Goal: Participate in discussion: Engage in conversation with other users on a specific topic

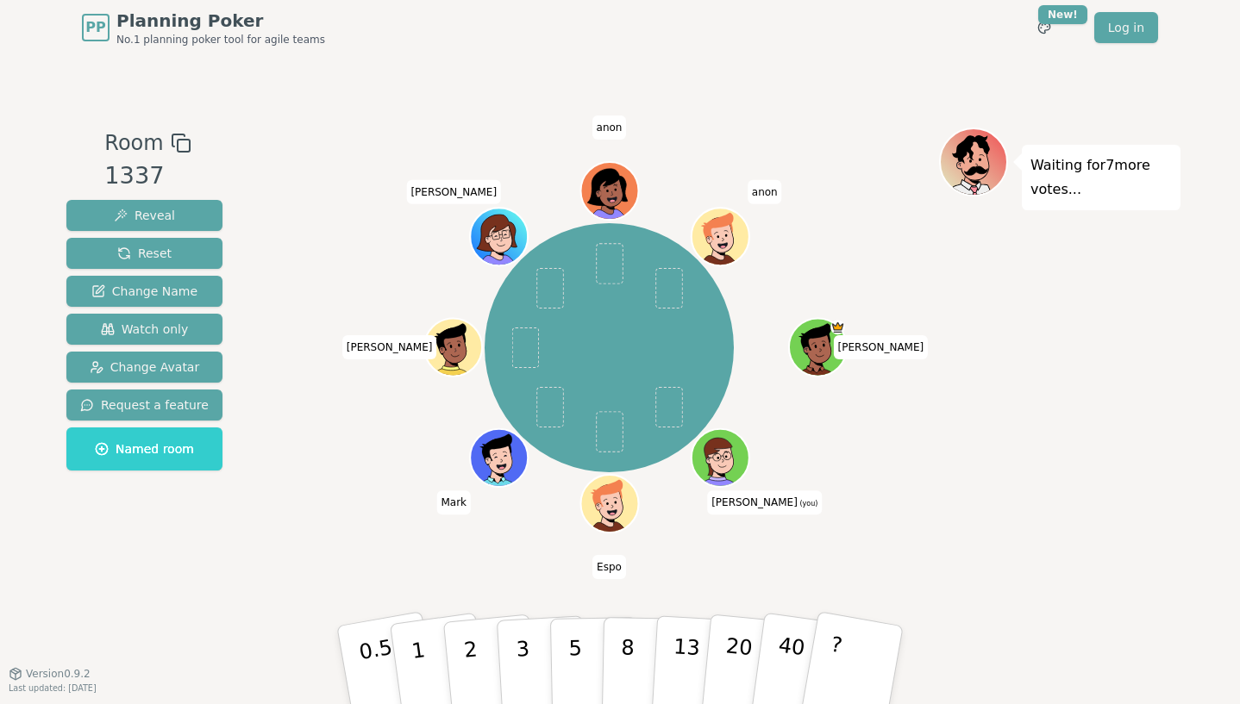
click at [1150, 74] on div "Room 1337 Reveal Reset Change Name Watch only Change Avatar Request a feature N…" at bounding box center [619, 364] width 1121 height 618
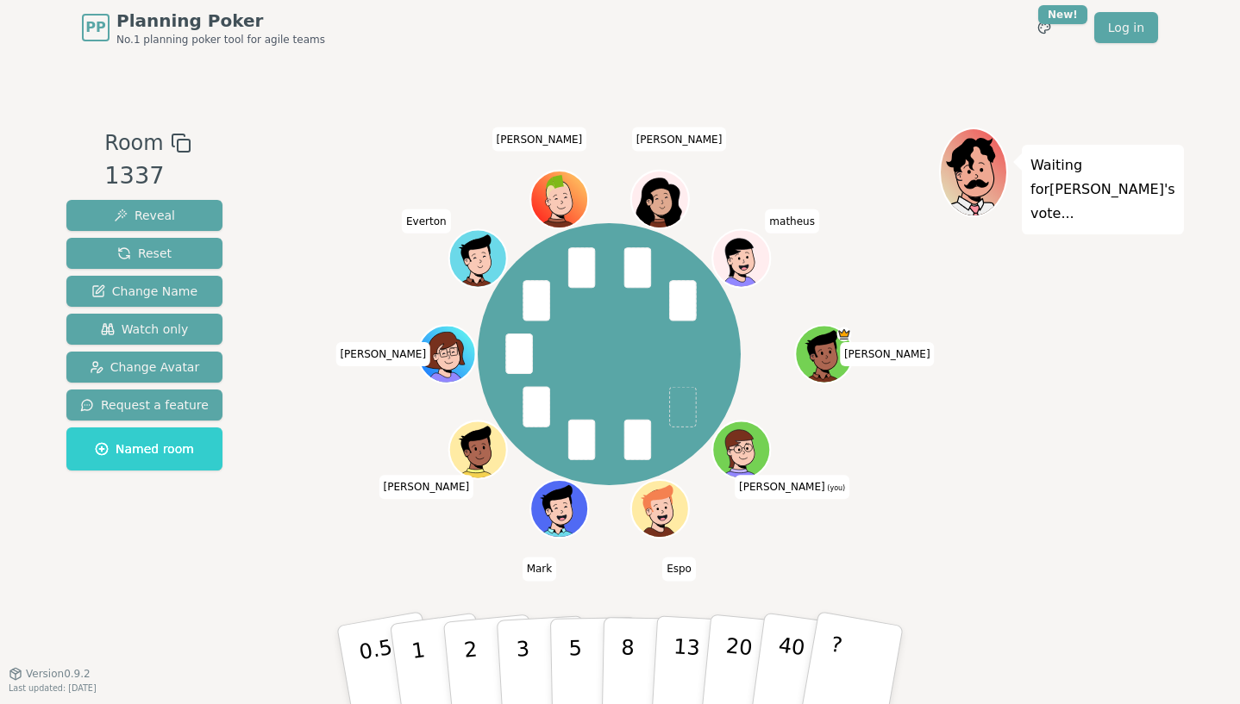
click at [335, 539] on div "[PERSON_NAME] (you) [PERSON_NAME] [PERSON_NAME] [PERSON_NAME]" at bounding box center [608, 354] width 659 height 391
click at [424, 656] on button "1" at bounding box center [438, 666] width 103 height 140
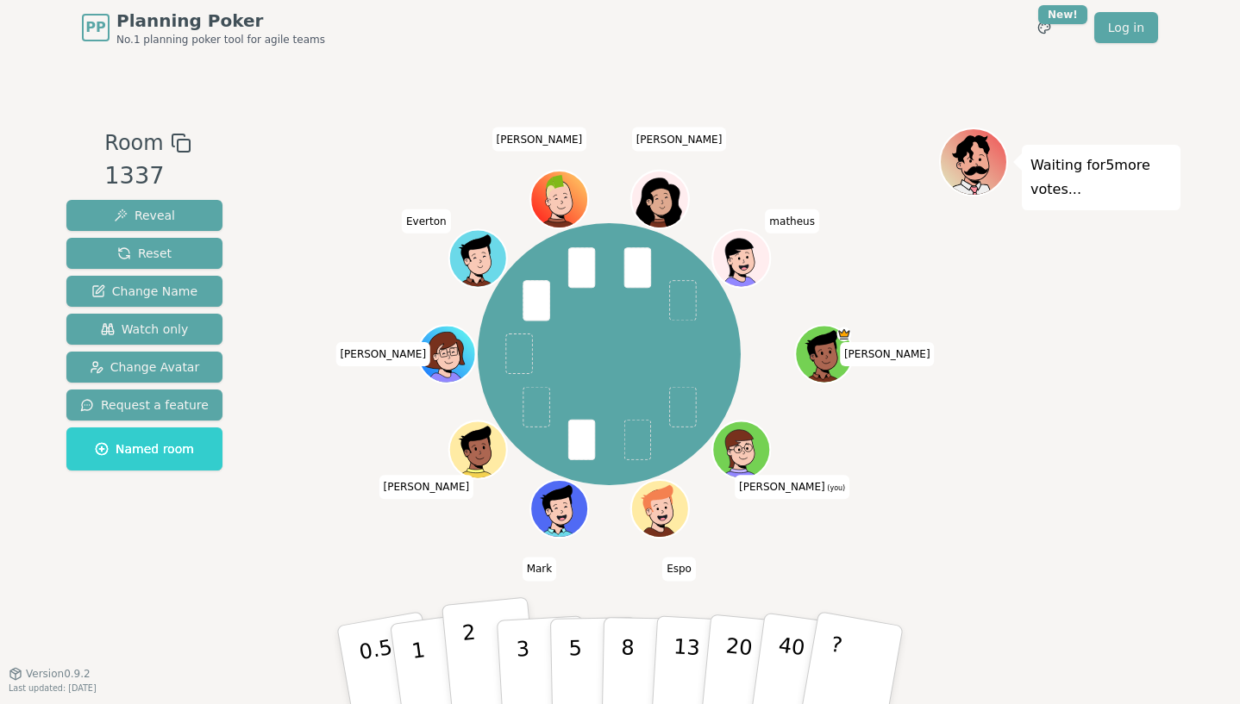
click at [466, 633] on p "2" at bounding box center [472, 668] width 22 height 94
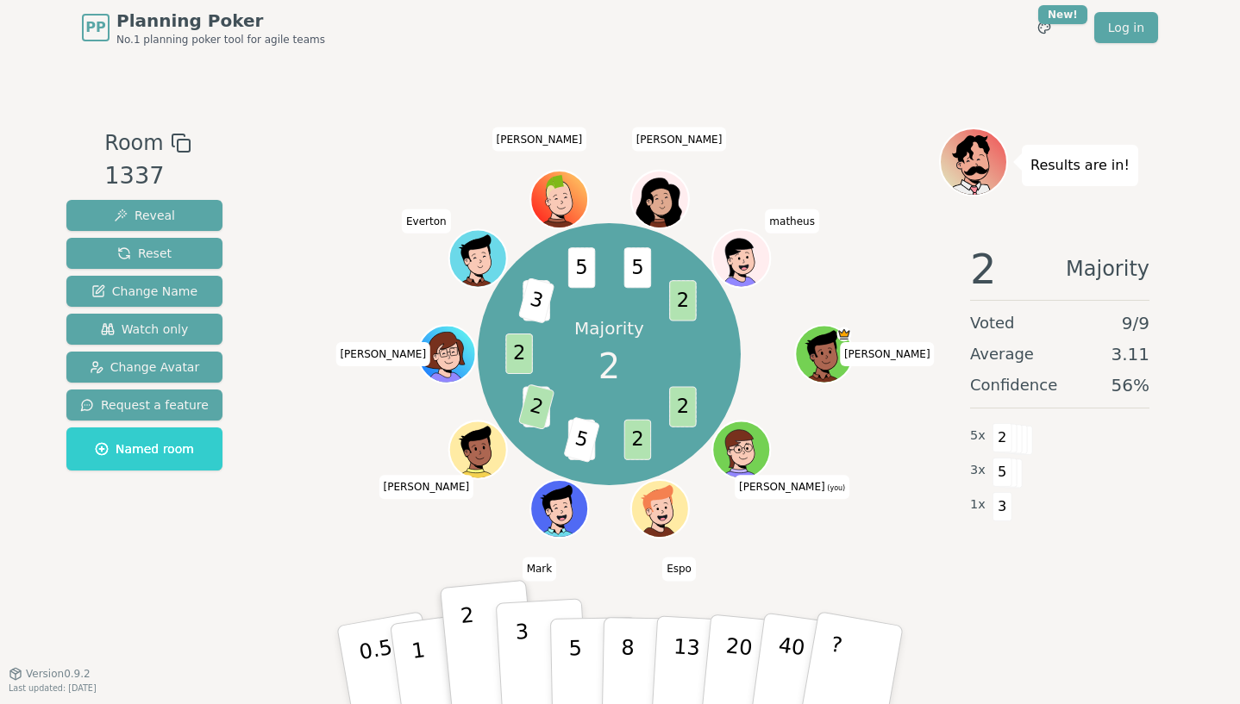
click at [516, 660] on p "3" at bounding box center [524, 667] width 19 height 94
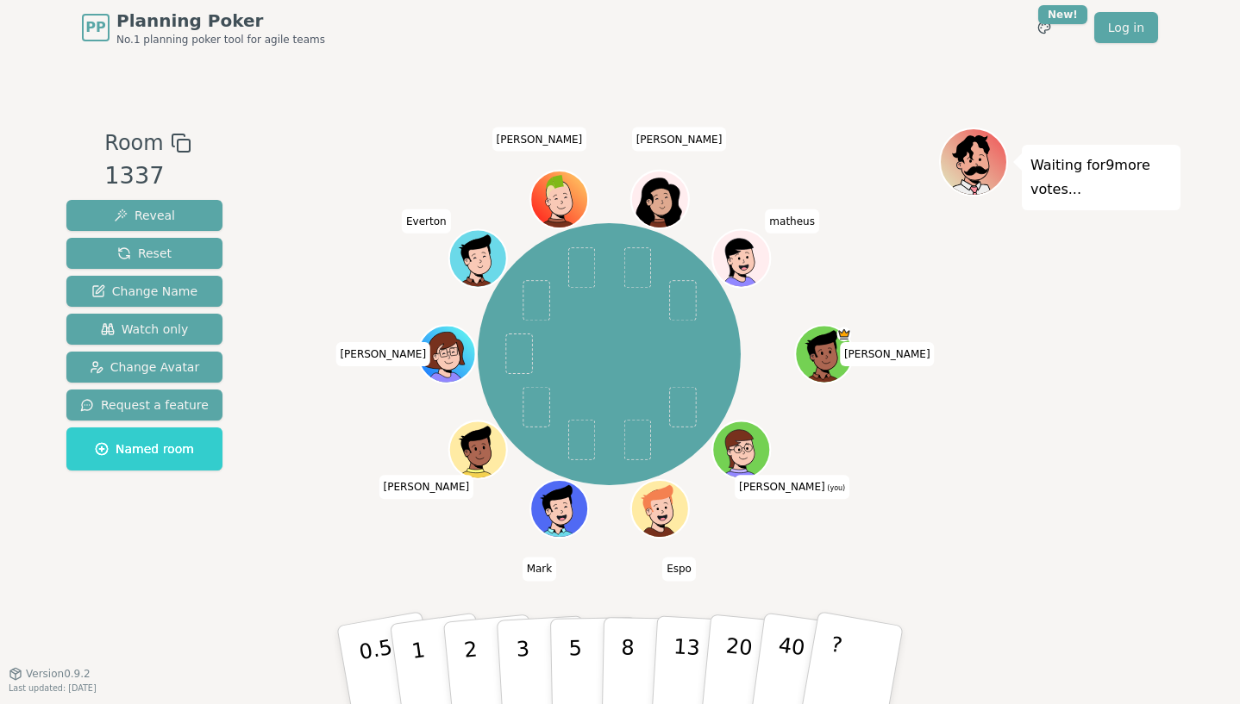
click at [1117, 336] on div "Waiting for 9 more votes..." at bounding box center [1059, 365] width 241 height 474
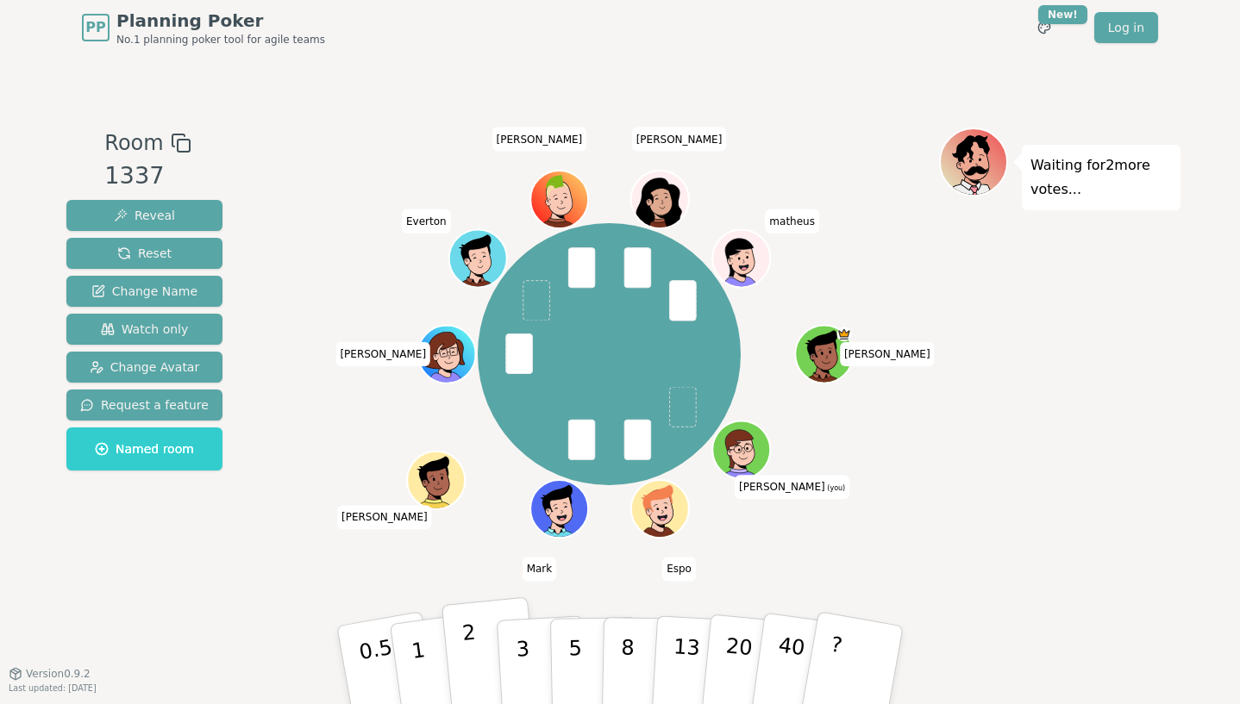
click at [474, 645] on button "2" at bounding box center [490, 665] width 98 height 137
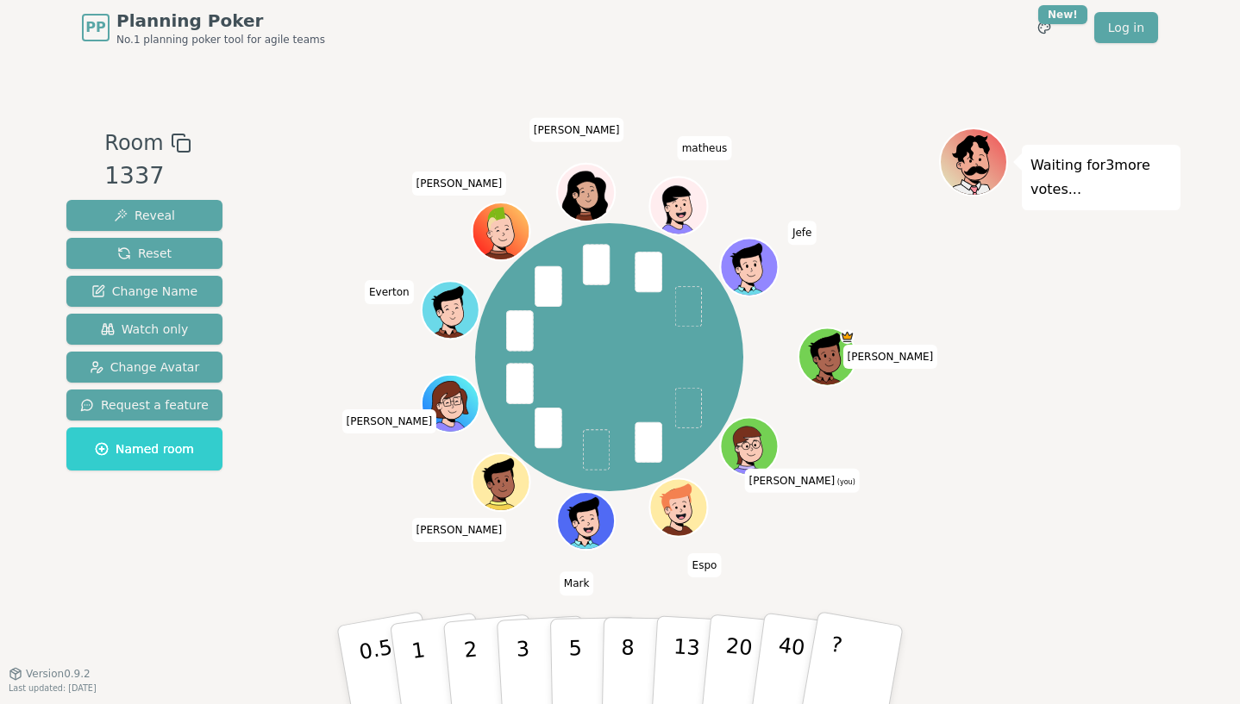
click at [311, 546] on div "[PERSON_NAME] (you) [PERSON_NAME] [PERSON_NAME] [PERSON_NAME] Jefe" at bounding box center [608, 358] width 659 height 398
click at [828, 647] on button "?" at bounding box center [853, 665] width 108 height 142
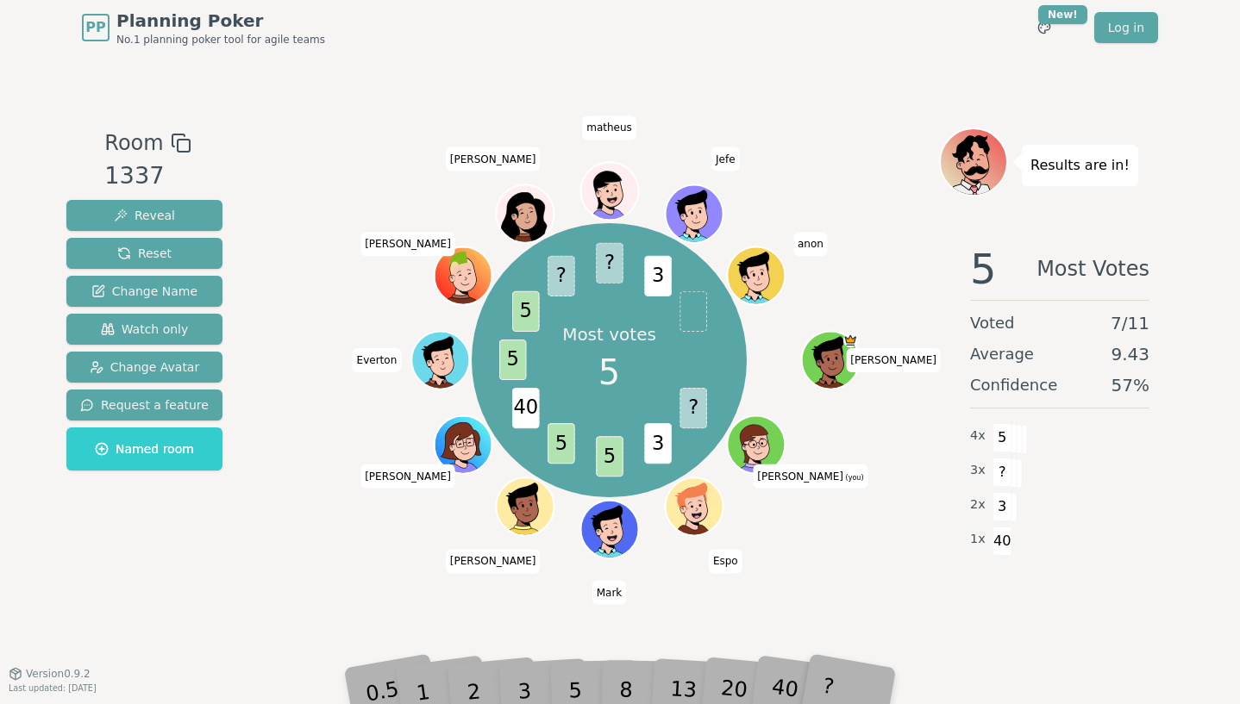
click at [586, 49] on div "PP Planning Poker No.1 planning poker tool for agile teams Toggle theme New! Lo…" at bounding box center [620, 27] width 1076 height 55
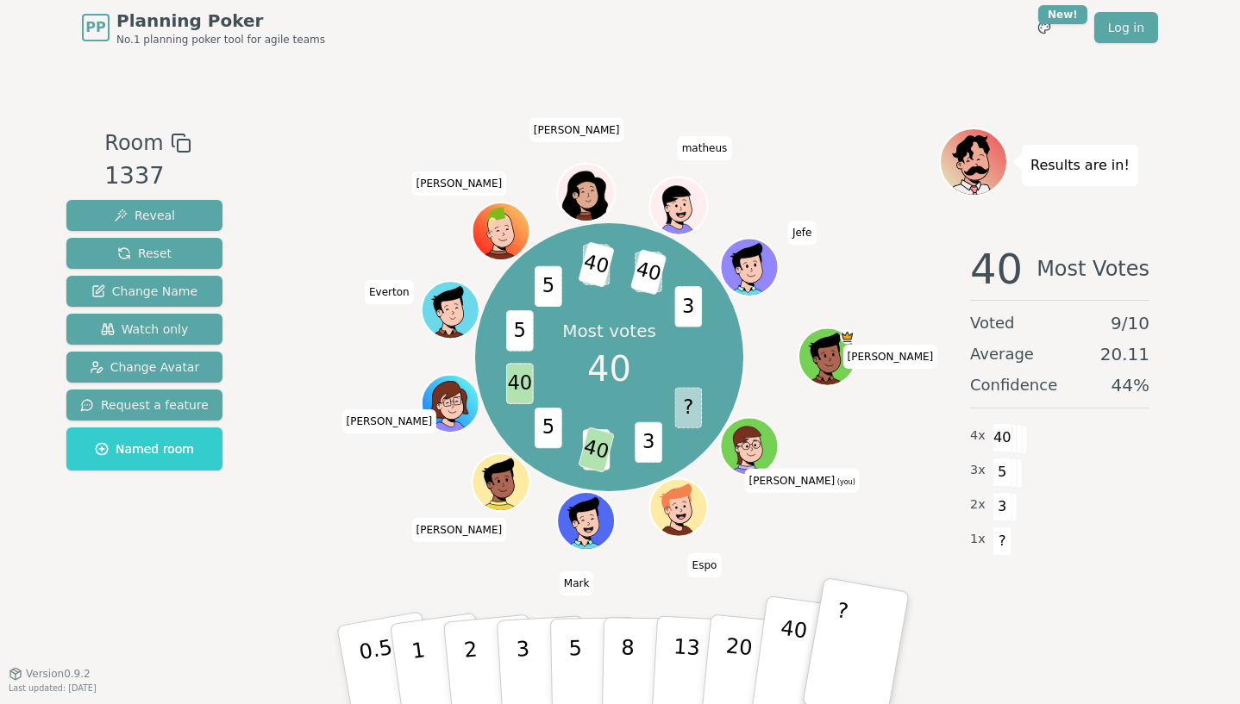
click at [772, 665] on button "40" at bounding box center [800, 666] width 103 height 140
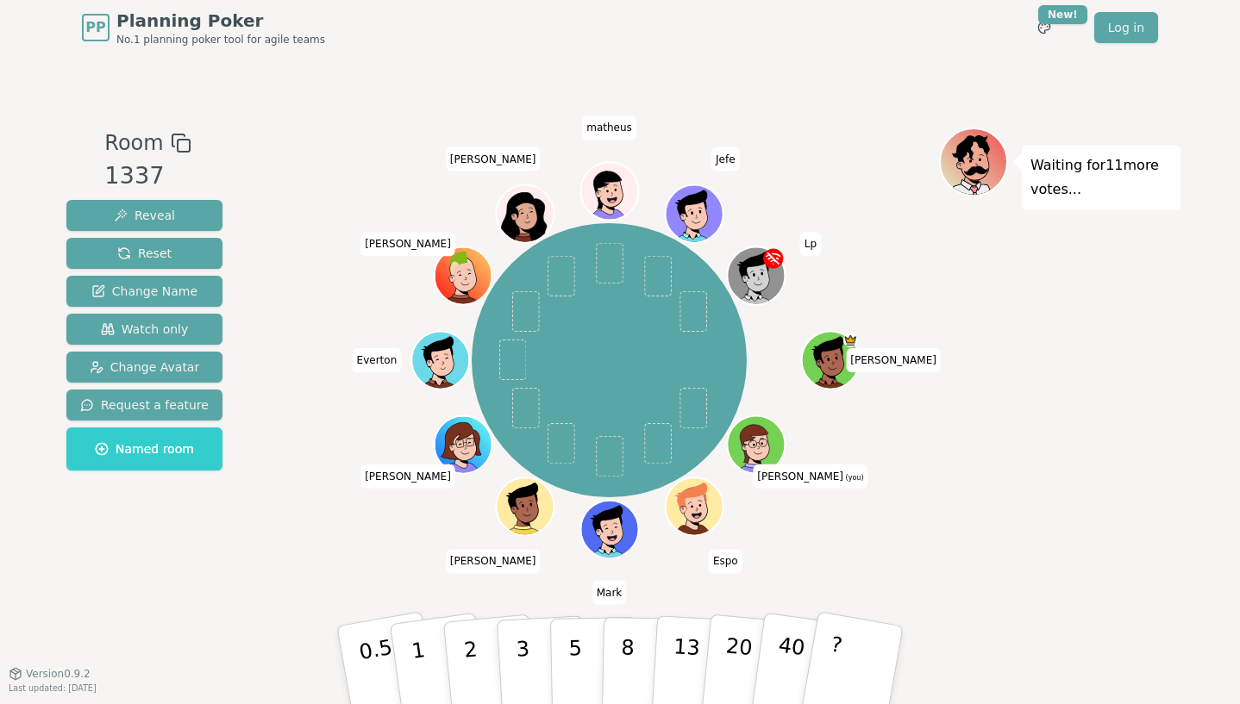
click at [515, 47] on div "PP Planning Poker No.1 planning poker tool for agile teams Toggle theme New! Lo…" at bounding box center [620, 27] width 1076 height 55
